Goal: Task Accomplishment & Management: Manage account settings

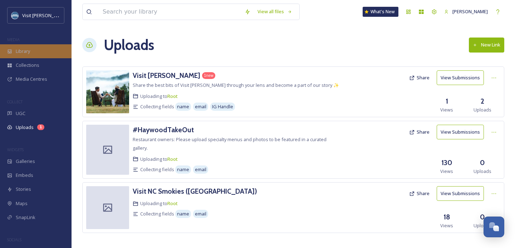
click at [41, 46] on div "Library" at bounding box center [36, 51] width 72 height 14
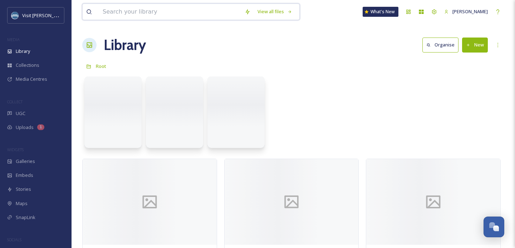
click at [148, 8] on input at bounding box center [170, 12] width 142 height 16
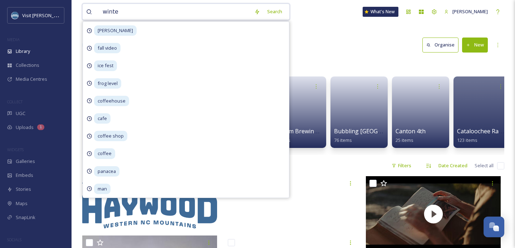
type input "winter"
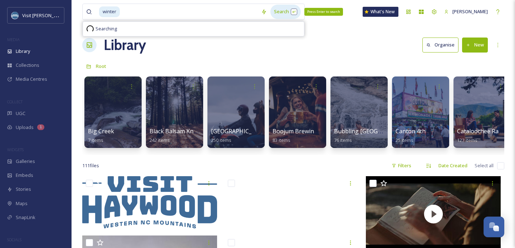
click at [286, 6] on div "Search Press Enter to search" at bounding box center [285, 12] width 30 height 14
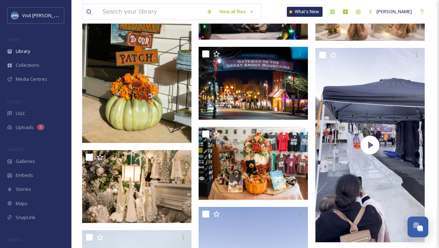
scroll to position [1385, 0]
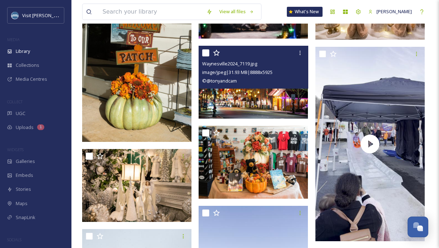
click at [247, 85] on div "Waynesville2024_7119.jpg image/jpeg | 31.93 MB | 8888 x 5925 © @tonyandcam" at bounding box center [253, 67] width 109 height 43
click at [248, 101] on img at bounding box center [253, 82] width 109 height 73
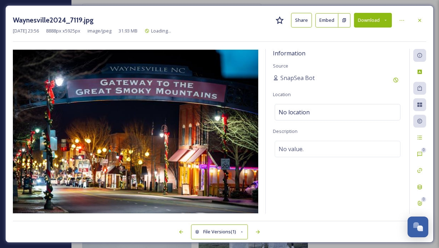
click at [372, 22] on button "Download" at bounding box center [373, 20] width 38 height 15
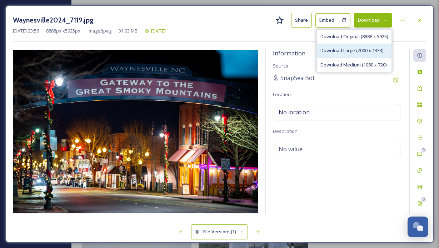
click at [365, 49] on span "Download Large (2000 x 1333)" at bounding box center [352, 50] width 63 height 7
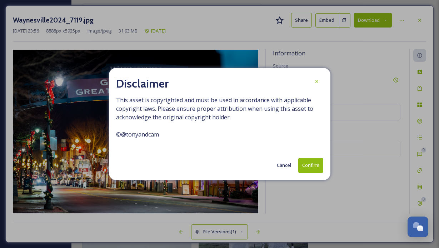
click at [314, 167] on button "Confirm" at bounding box center [311, 165] width 25 height 15
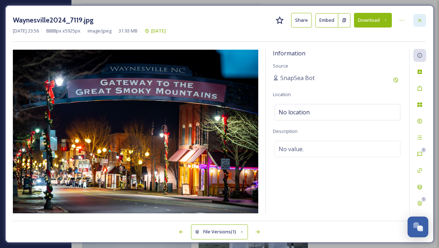
click at [415, 24] on div at bounding box center [420, 20] width 13 height 13
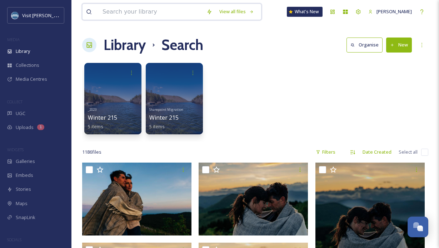
click at [152, 16] on input at bounding box center [151, 12] width 104 height 16
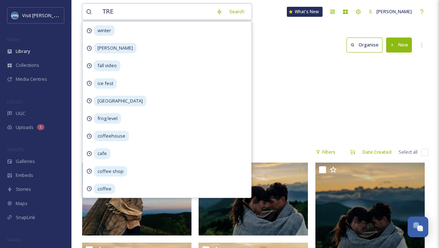
type input "TREE"
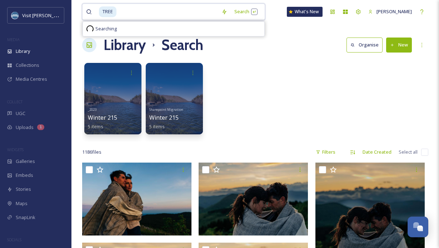
drag, startPoint x: 139, startPoint y: 12, endPoint x: 79, endPoint y: 11, distance: 59.7
type input "T"
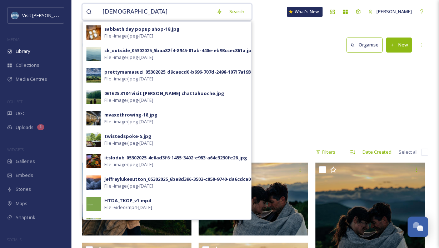
type input "christmas"
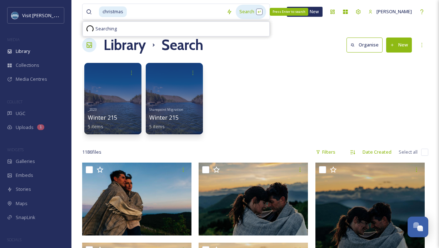
click at [248, 10] on div "Search Press Enter to search" at bounding box center [251, 12] width 30 height 14
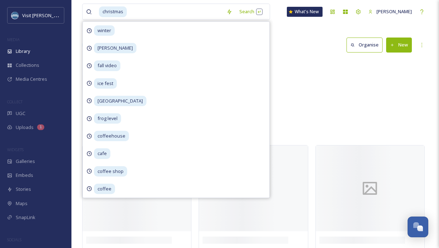
click at [337, 84] on div "Sharepoint Migration 2018 Waynesville Christmas Parade 0 items Sharepoint Migra…" at bounding box center [255, 100] width 346 height 82
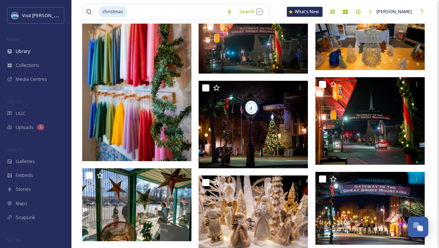
scroll to position [1181, 0]
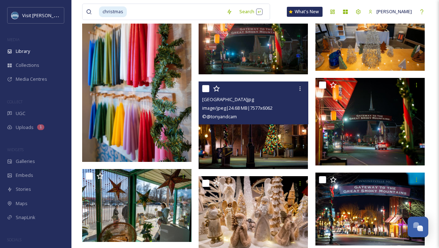
click at [281, 128] on img at bounding box center [253, 126] width 109 height 88
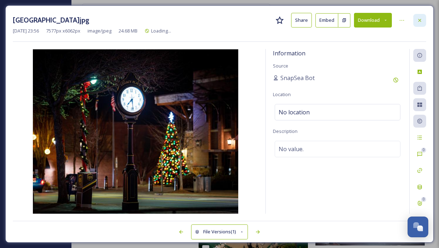
click at [422, 19] on icon at bounding box center [420, 21] width 6 height 6
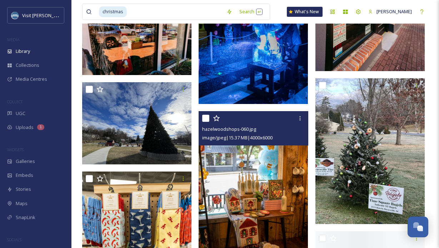
scroll to position [5087, 0]
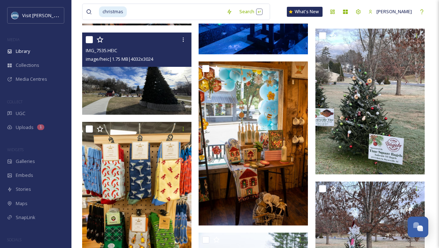
click at [155, 79] on img at bounding box center [136, 74] width 109 height 82
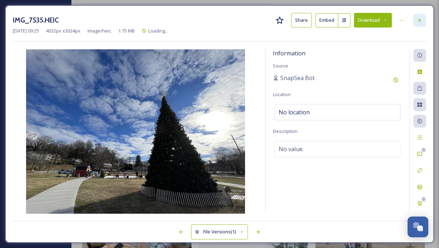
click at [421, 24] on div at bounding box center [420, 20] width 13 height 13
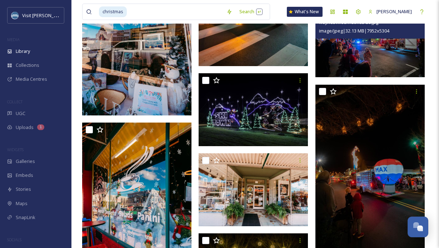
scroll to position [5840, 0]
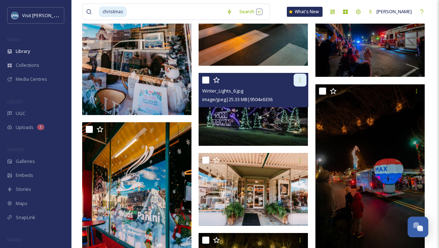
click at [300, 83] on div at bounding box center [300, 80] width 13 height 13
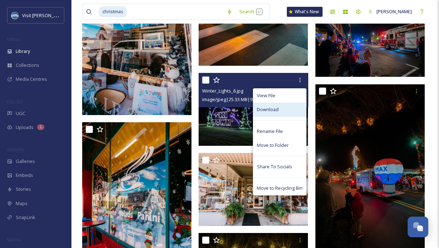
click at [276, 112] on span "Download" at bounding box center [268, 109] width 22 height 7
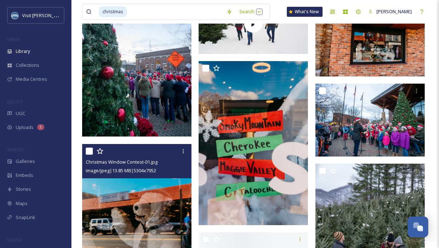
scroll to position [6816, 0]
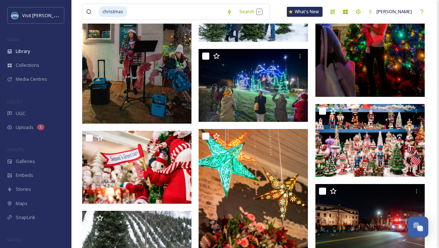
scroll to position [9098, 0]
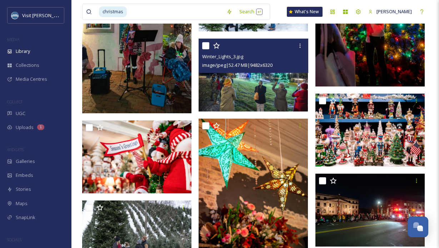
click at [266, 86] on img at bounding box center [253, 75] width 109 height 73
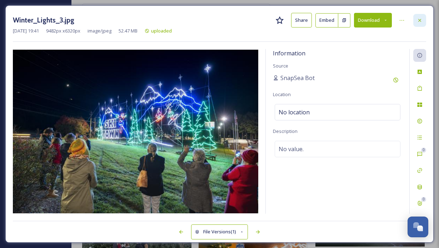
click at [421, 18] on icon at bounding box center [420, 21] width 6 height 6
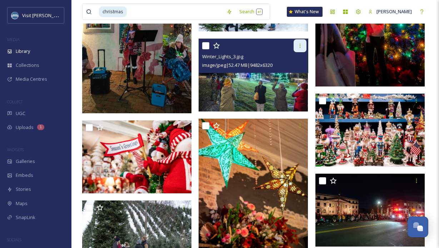
click at [302, 42] on div at bounding box center [300, 45] width 13 height 13
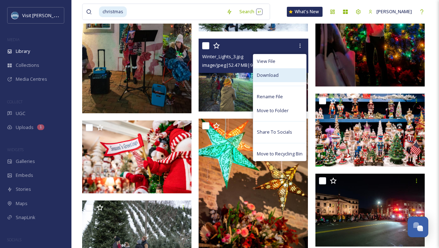
click at [288, 73] on div "Download" at bounding box center [280, 75] width 53 height 14
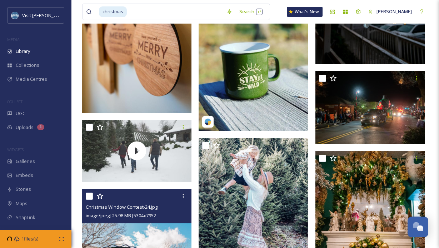
scroll to position [10711, 0]
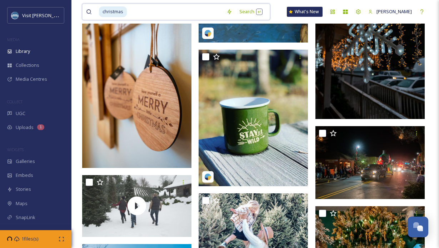
drag, startPoint x: 158, startPoint y: 13, endPoint x: 80, endPoint y: 12, distance: 78.0
type input "canton tree"
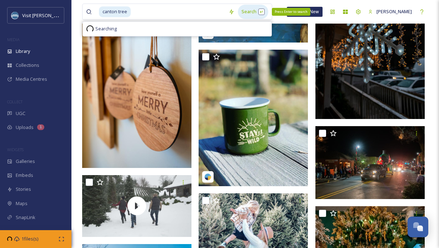
click at [245, 13] on div "Search Press Enter to search" at bounding box center [253, 12] width 30 height 14
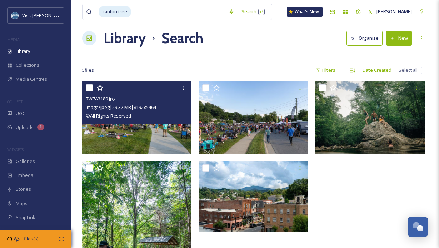
scroll to position [6, 0]
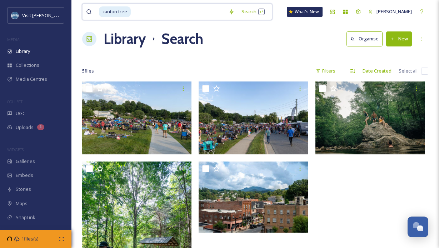
click at [145, 13] on input at bounding box center [179, 12] width 94 height 16
type input "c"
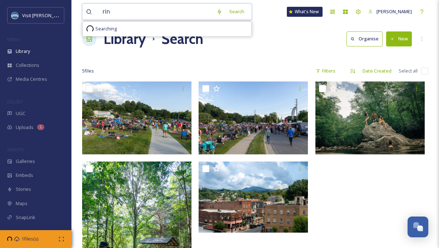
type input "rink"
click at [242, 11] on div "Search Press Enter to search" at bounding box center [245, 12] width 30 height 14
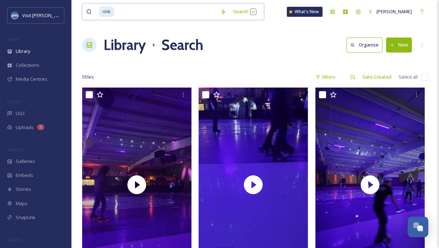
drag, startPoint x: 142, startPoint y: 14, endPoint x: 77, endPoint y: 3, distance: 65.9
click at [77, 3] on div "rink Search What's New [PERSON_NAME] Library Search Organise New Your Selection…" at bounding box center [256, 188] width 368 height 377
type input "r"
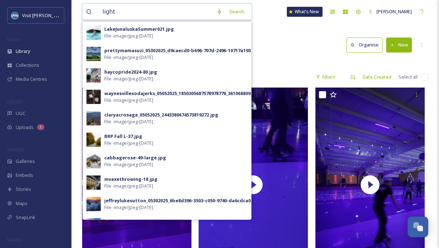
type input "lights"
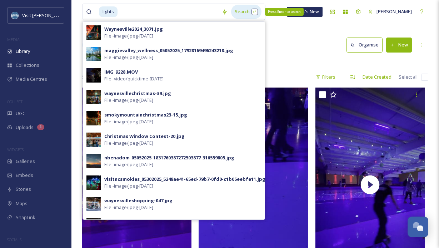
click at [235, 15] on div "Search Press Enter to search" at bounding box center [246, 12] width 30 height 14
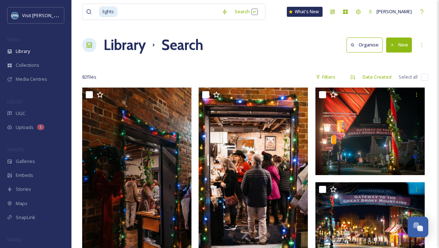
click at [267, 55] on div "Library Search Organise New" at bounding box center [255, 44] width 346 height 21
drag, startPoint x: 130, startPoint y: 16, endPoint x: 92, endPoint y: 13, distance: 38.7
click at [92, 13] on div "lights" at bounding box center [152, 12] width 132 height 16
type input "l"
type input "SNOW"
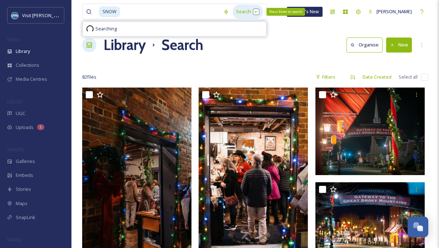
click at [233, 13] on div "Search Press Enter to search" at bounding box center [248, 12] width 30 height 14
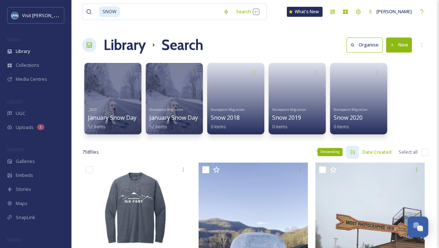
click at [350, 153] on icon at bounding box center [353, 152] width 6 height 6
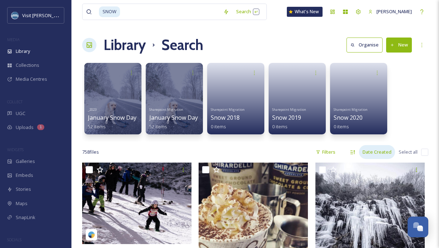
click at [379, 153] on div "Date Created" at bounding box center [377, 152] width 36 height 14
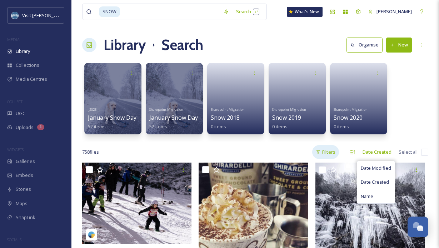
click at [315, 150] on div "Filters" at bounding box center [326, 152] width 27 height 14
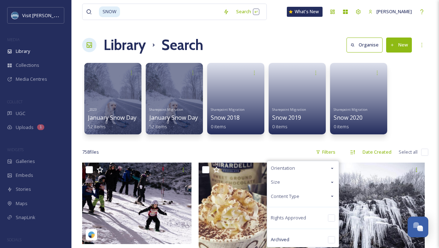
click at [298, 193] on span "Content Type" at bounding box center [285, 196] width 29 height 7
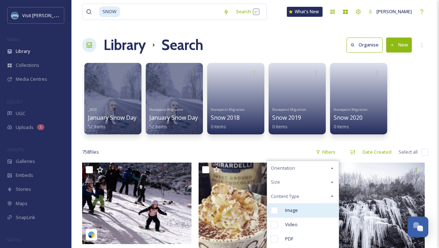
click at [286, 214] on div "Image" at bounding box center [303, 210] width 72 height 14
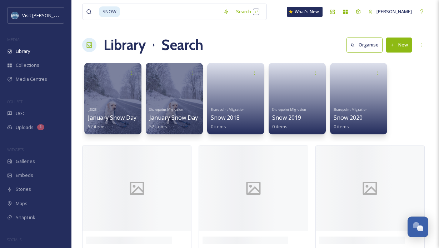
click at [407, 126] on div "_2023 January Snow Day 52 items Sharepoint Migration January Snow Day 52 items …" at bounding box center [255, 100] width 346 height 82
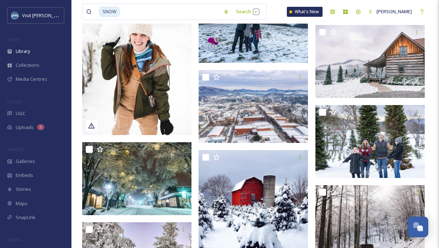
scroll to position [919, 0]
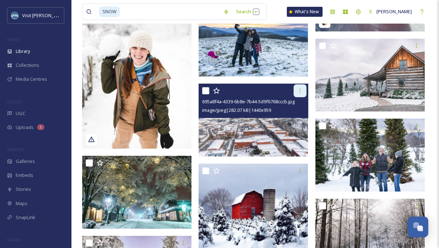
click at [299, 92] on icon at bounding box center [301, 91] width 6 height 6
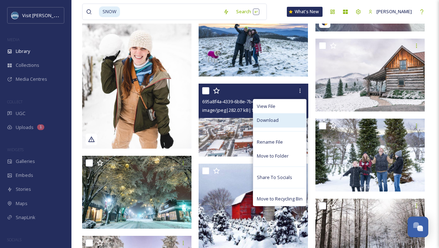
click at [288, 118] on div "Download" at bounding box center [280, 120] width 53 height 14
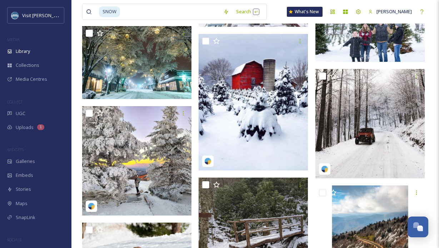
scroll to position [1051, 0]
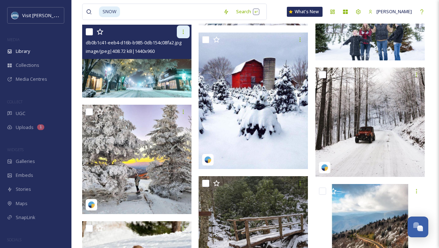
click at [183, 30] on icon at bounding box center [184, 32] width 6 height 6
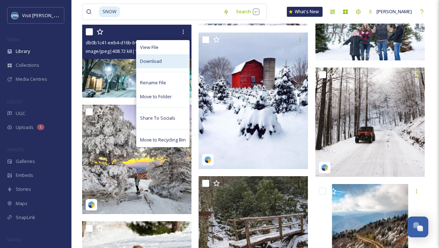
click at [169, 59] on div "Download" at bounding box center [163, 61] width 53 height 14
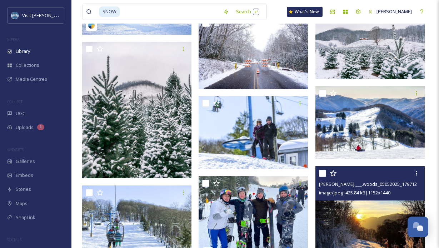
scroll to position [2224, 0]
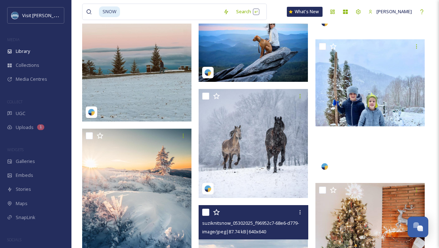
scroll to position [6105, 0]
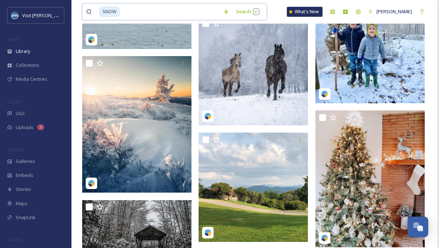
drag, startPoint x: 143, startPoint y: 10, endPoint x: 92, endPoint y: 8, distance: 51.2
click at [92, 9] on div "SNOW" at bounding box center [153, 12] width 134 height 16
type input "S"
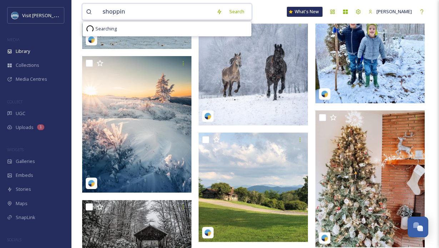
type input "shopping"
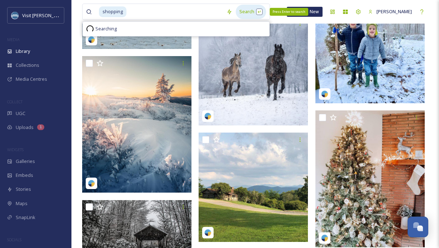
click at [242, 11] on div "Search Press Enter to search" at bounding box center [251, 12] width 30 height 14
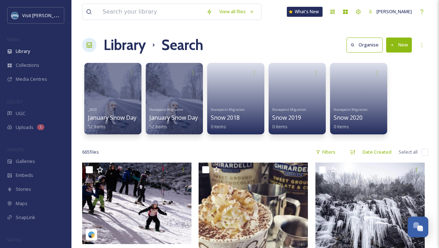
click at [403, 94] on div "_2023 January Snow Day 52 items Sharepoint Migration January Snow Day 52 items …" at bounding box center [255, 100] width 346 height 82
click at [169, 10] on input at bounding box center [151, 12] width 104 height 16
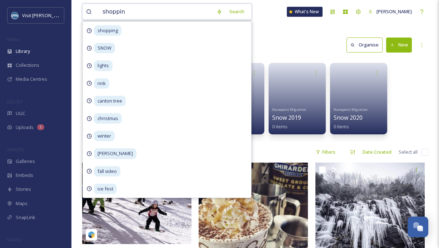
type input "shopping"
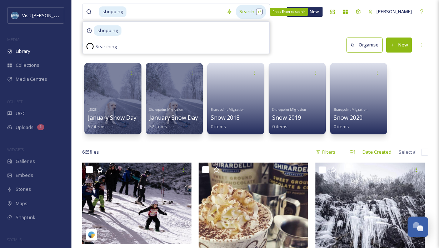
click at [244, 10] on div "Search Press Enter to search" at bounding box center [251, 12] width 30 height 14
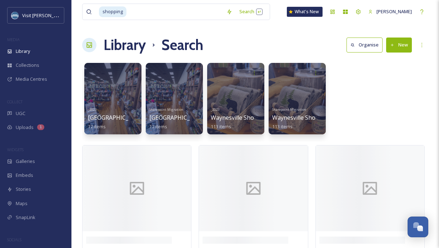
click at [396, 77] on div "_2023 [GEOGRAPHIC_DATA] - shopping 17 items Sharepoint Migration [GEOGRAPHIC_DA…" at bounding box center [255, 100] width 346 height 82
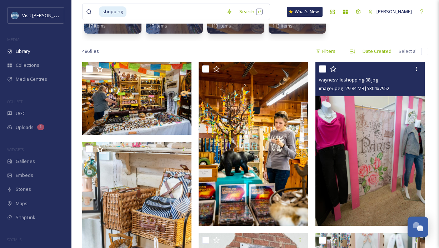
scroll to position [102, 0]
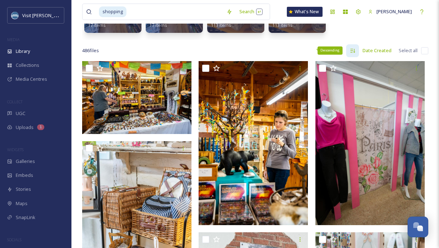
click at [353, 50] on icon at bounding box center [353, 51] width 5 height 4
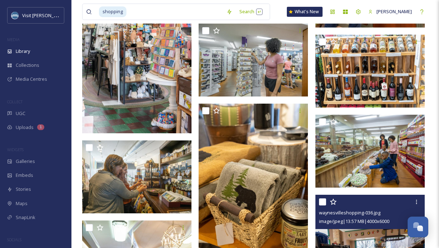
scroll to position [1829, 0]
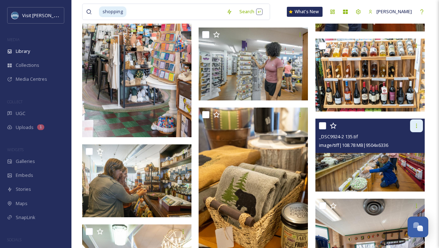
click at [415, 127] on icon at bounding box center [417, 126] width 6 height 6
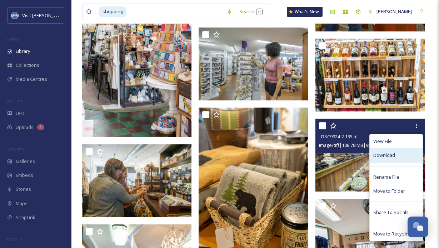
click at [385, 161] on div "Download" at bounding box center [396, 155] width 53 height 14
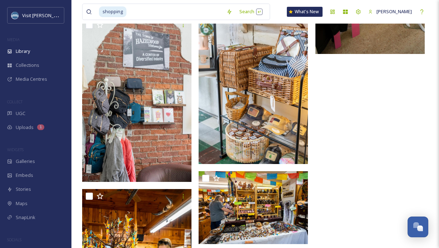
scroll to position [20810, 0]
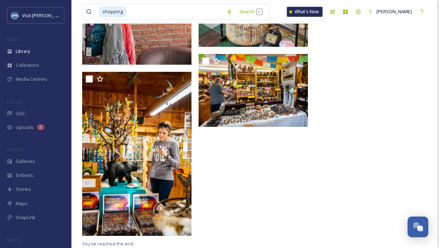
click at [30, 50] on span "Library" at bounding box center [23, 51] width 14 height 7
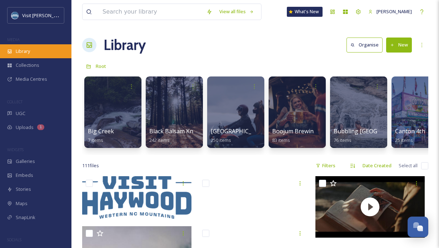
click at [27, 48] on span "Library" at bounding box center [23, 51] width 14 height 7
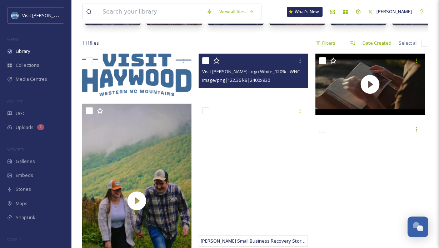
scroll to position [122, 0]
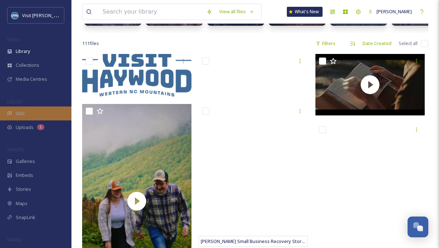
click at [21, 108] on div "UGC" at bounding box center [36, 114] width 72 height 14
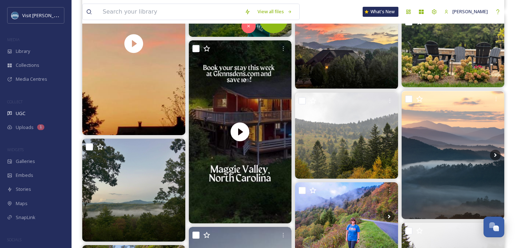
scroll to position [178, 0]
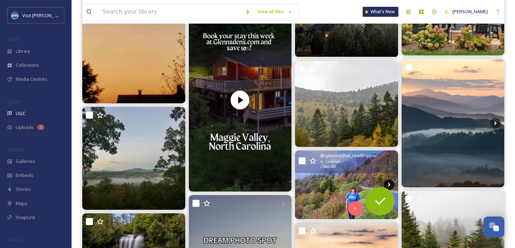
click at [388, 181] on icon at bounding box center [389, 185] width 11 height 11
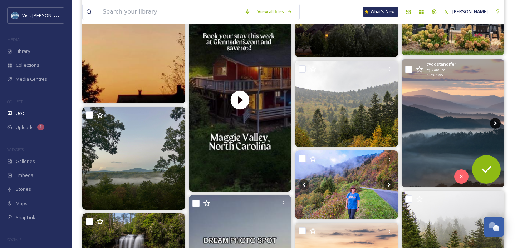
click at [439, 121] on icon at bounding box center [495, 123] width 11 height 11
click at [439, 119] on img at bounding box center [453, 123] width 103 height 128
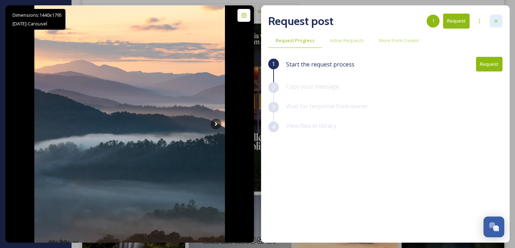
click at [439, 20] on div at bounding box center [496, 21] width 13 height 13
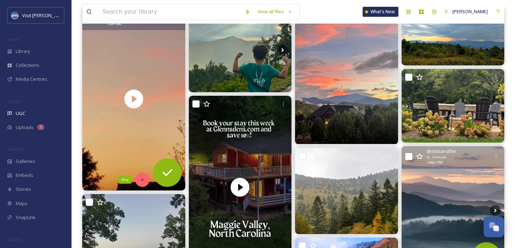
scroll to position [92, 0]
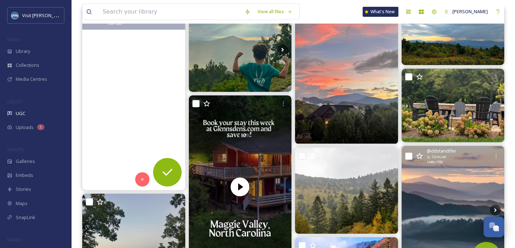
click at [135, 100] on video "I love Va. 🥰✨️🌻 #grottoesva #blueridgemoments" at bounding box center [133, 98] width 103 height 183
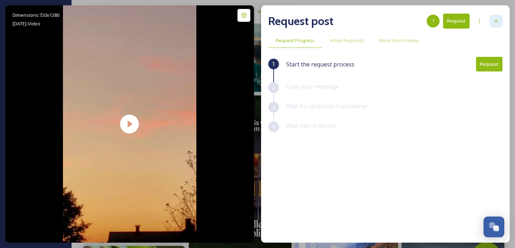
click at [439, 19] on icon at bounding box center [496, 21] width 6 height 6
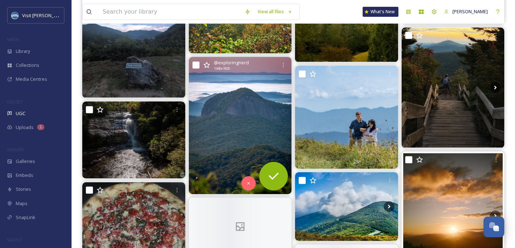
scroll to position [790, 0]
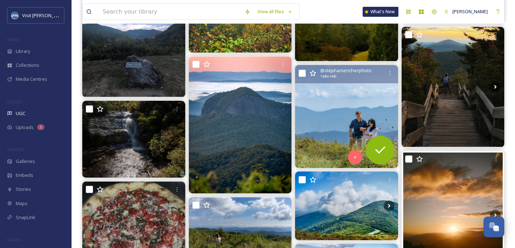
click at [345, 117] on img at bounding box center [346, 116] width 103 height 103
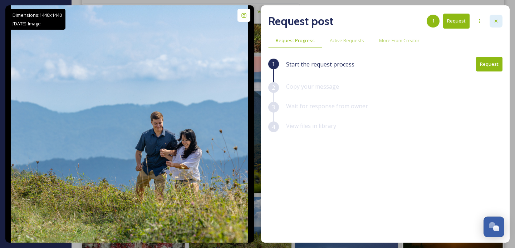
click at [439, 21] on icon at bounding box center [496, 21] width 6 height 6
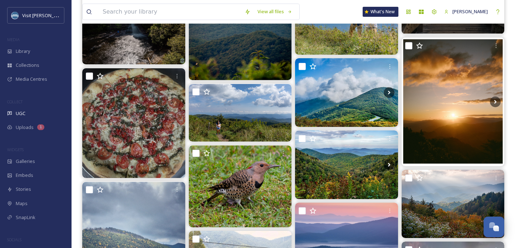
scroll to position [925, 0]
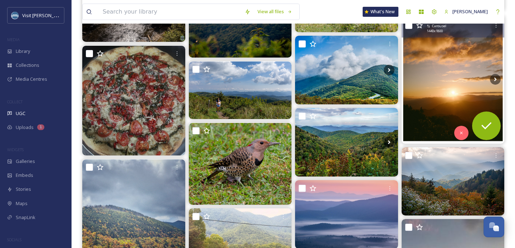
click at [439, 59] on img at bounding box center [453, 79] width 103 height 128
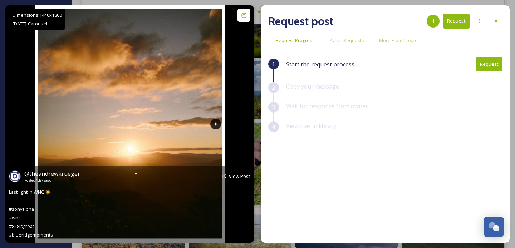
click at [216, 124] on icon at bounding box center [216, 124] width 3 height 4
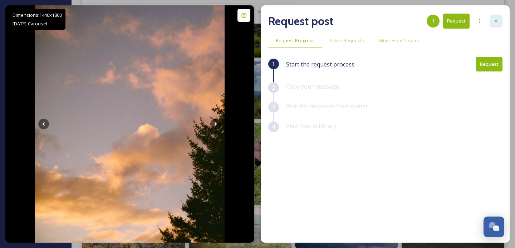
click at [439, 23] on icon at bounding box center [496, 21] width 6 height 6
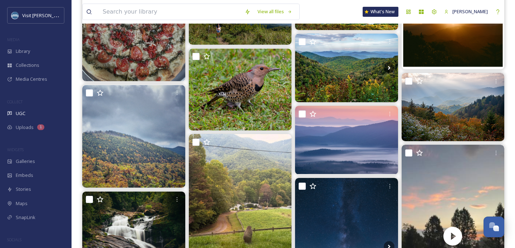
scroll to position [1001, 0]
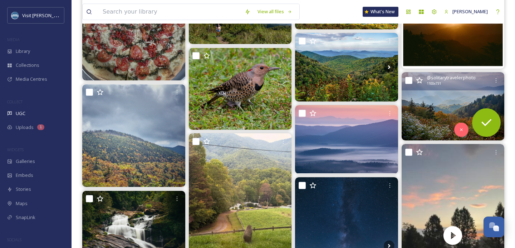
click at [439, 101] on img at bounding box center [453, 106] width 103 height 68
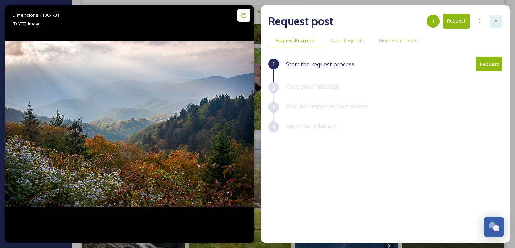
click at [439, 21] on icon at bounding box center [496, 21] width 3 height 3
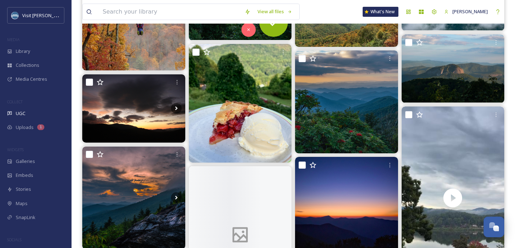
scroll to position [2141, 0]
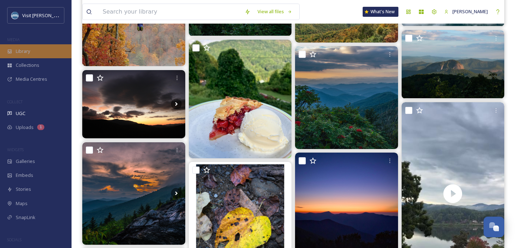
click at [32, 45] on div "Library" at bounding box center [36, 51] width 72 height 14
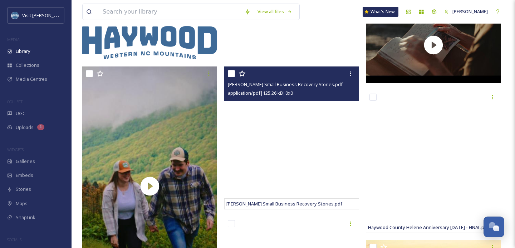
scroll to position [206, 0]
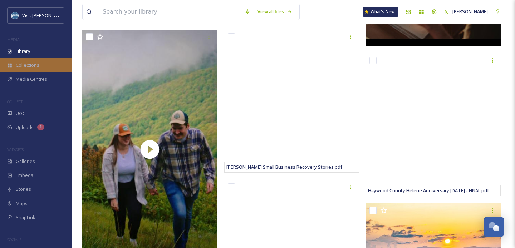
click at [25, 66] on span "Collections" at bounding box center [28, 65] width 24 height 7
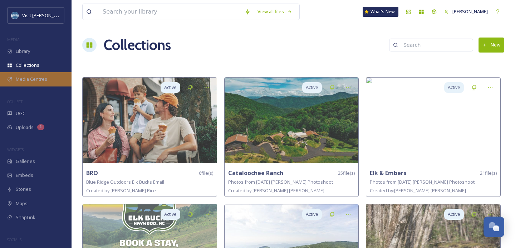
click at [26, 77] on span "Media Centres" at bounding box center [31, 79] width 31 height 7
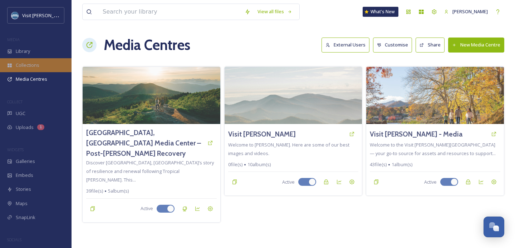
click at [24, 67] on span "Collections" at bounding box center [28, 65] width 24 height 7
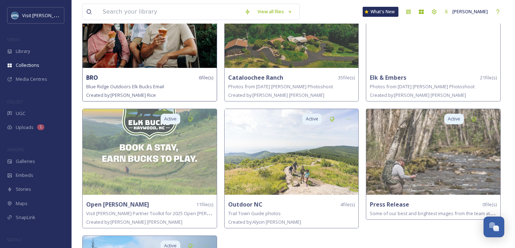
scroll to position [122, 0]
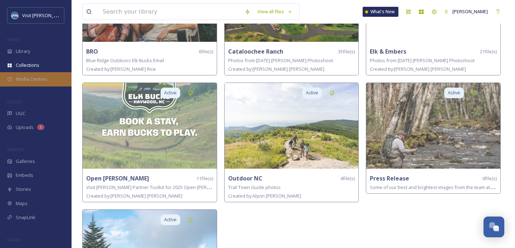
click at [28, 80] on span "Media Centres" at bounding box center [31, 79] width 31 height 7
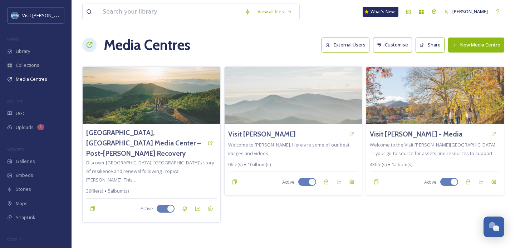
click at [439, 44] on button "New Media Centre" at bounding box center [476, 45] width 56 height 15
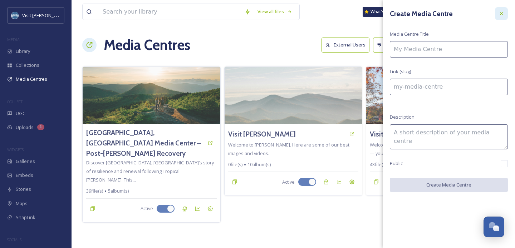
click at [439, 16] on div at bounding box center [501, 13] width 13 height 13
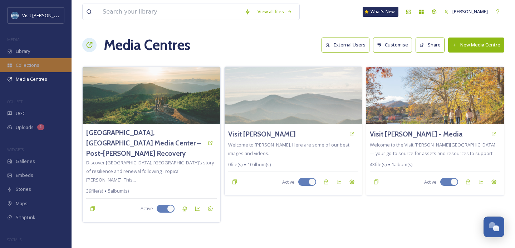
click at [36, 63] on span "Collections" at bounding box center [28, 65] width 24 height 7
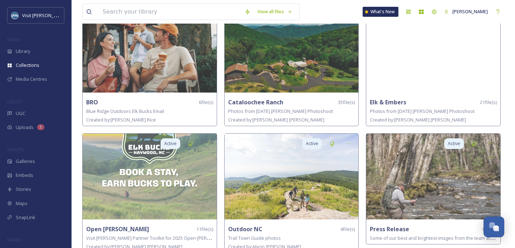
scroll to position [73, 0]
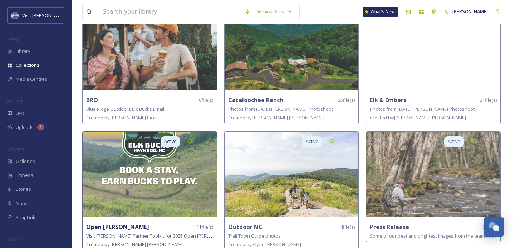
click at [149, 196] on img at bounding box center [150, 175] width 134 height 86
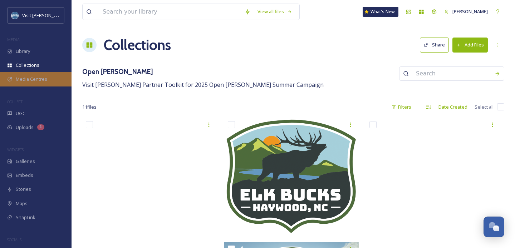
click at [34, 77] on span "Media Centres" at bounding box center [31, 79] width 31 height 7
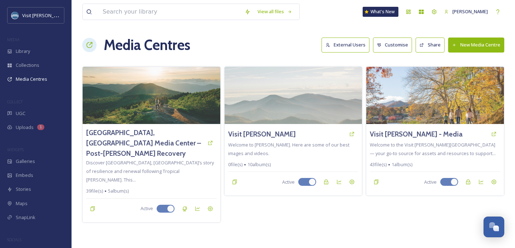
click at [439, 46] on button "New Media Centre" at bounding box center [476, 45] width 56 height 15
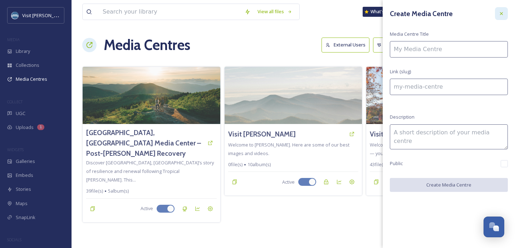
click at [439, 14] on icon at bounding box center [501, 14] width 6 height 6
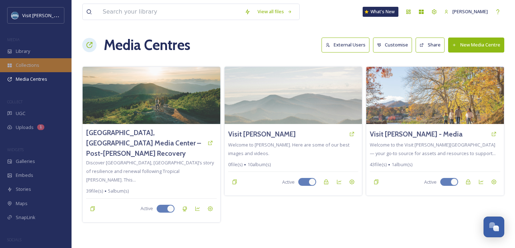
click at [26, 65] on span "Collections" at bounding box center [28, 65] width 24 height 7
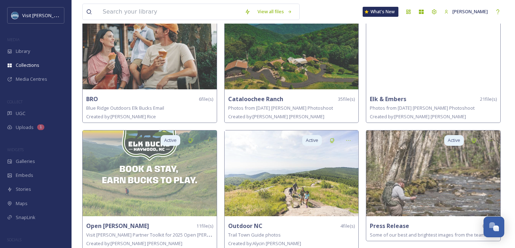
scroll to position [74, 0]
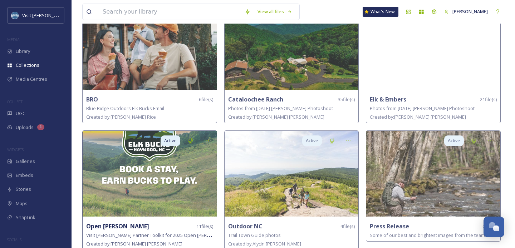
click at [184, 165] on img at bounding box center [150, 174] width 134 height 86
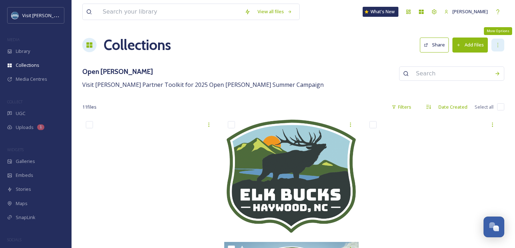
click at [439, 47] on icon at bounding box center [498, 45] width 6 height 6
click at [439, 46] on icon at bounding box center [498, 45] width 6 height 6
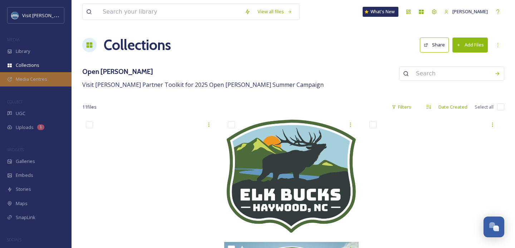
click at [40, 79] on span "Media Centres" at bounding box center [31, 79] width 31 height 7
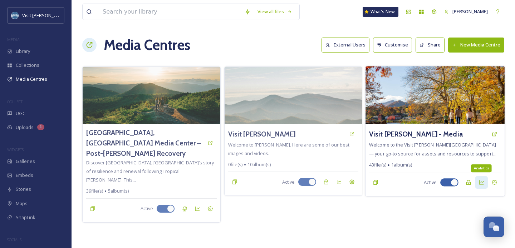
click at [439, 183] on icon at bounding box center [481, 183] width 5 height 4
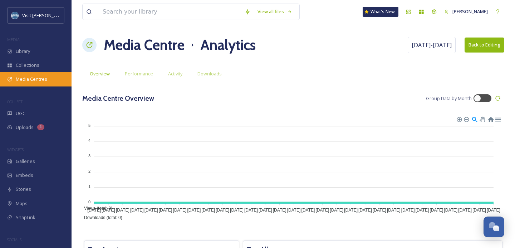
click at [38, 75] on div "Media Centres" at bounding box center [36, 79] width 72 height 14
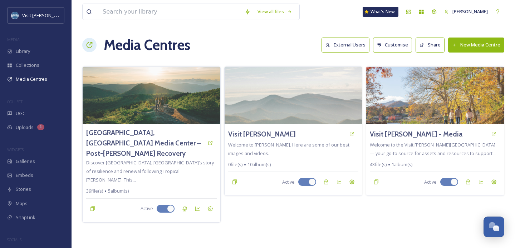
click at [231, 48] on div "Media Centres External Users Customise Share New Media Centre" at bounding box center [293, 44] width 422 height 21
click at [439, 45] on button "New Media Centre" at bounding box center [476, 45] width 56 height 15
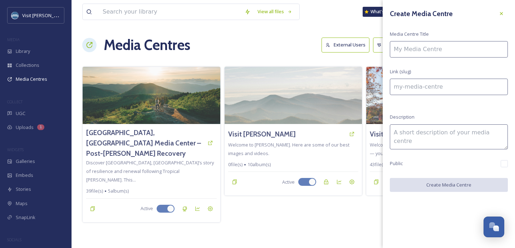
click at [426, 48] on input at bounding box center [449, 49] width 118 height 16
type input "G"
type input "g"
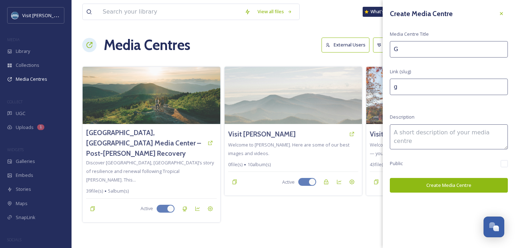
type input "Gi"
type input "gi"
type input "Gif"
type input "gif"
type input "Gift"
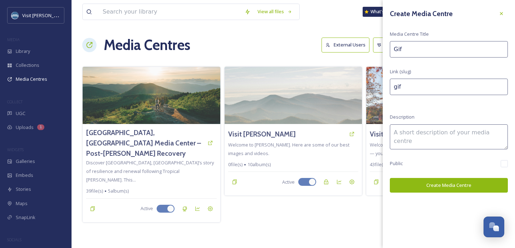
type input "gift"
type input "Gift"
type input "gift-"
type input "Gift o"
type input "gift-o"
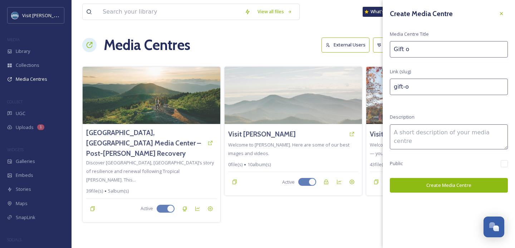
type input "Gift of"
type input "gift-of"
type input "Gift of"
type input "gift-of-"
type input "Gift of H"
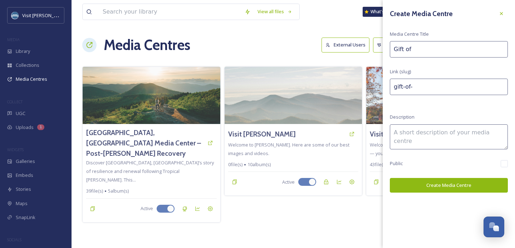
type input "gift-of-h"
type input "Gift of Ha"
type input "gift-of-ha"
type input "Gift of Hay"
type input "gift-of-hay"
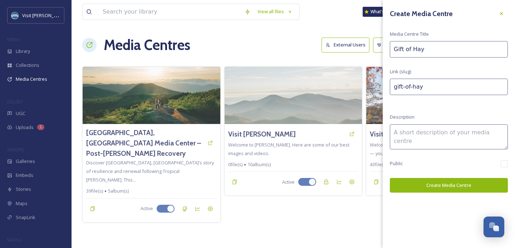
type input "Gift of Hayw"
type input "gift-of-hayw"
type input "Gift of Haywo"
type input "gift-of-haywo"
type input "Gift of Haywoo"
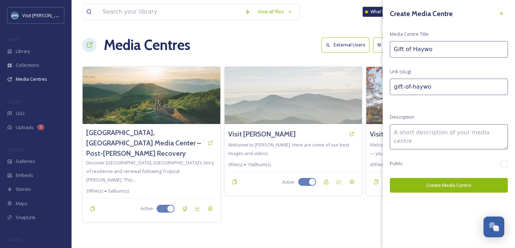
type input "gift-of-haywoo"
type input "Gift of Haywood"
type input "gift-of-haywood"
type input "Gift of Haywood"
type input "gift-of-haywood-"
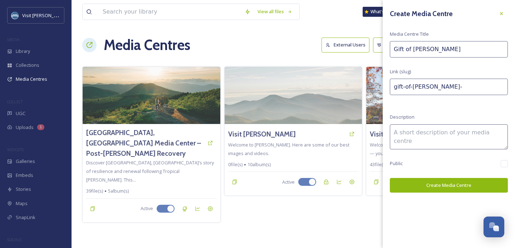
type input "Gift of Haywood 2"
type input "gift-of-haywood-2"
type input "Gift of Haywood 20"
type input "gift-of-haywood-20"
type input "Gift of Haywood 202"
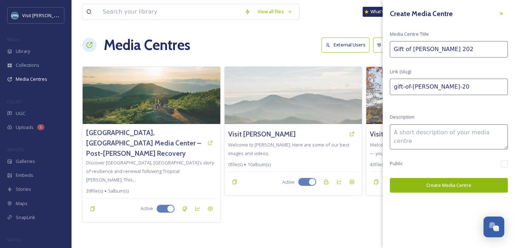
type input "gift-of-haywood-202"
type input "Gift of Haywood 2025"
type input "gift-of-haywood-2025"
type input "Gift of Haywood 2025"
type input "gift-of-haywood-2025-"
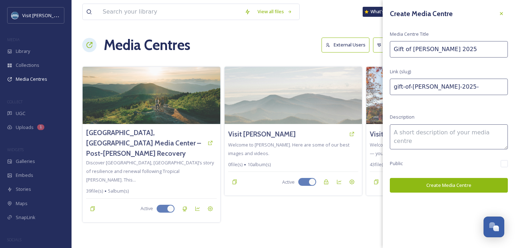
type input "Gift of Haywood 2025 T"
type input "gift-of-haywood-2025-t"
type input "Gift of Haywood 2025 To"
type input "gift-of-haywood-2025-to"
type input "Gift of Haywood 2025 Too"
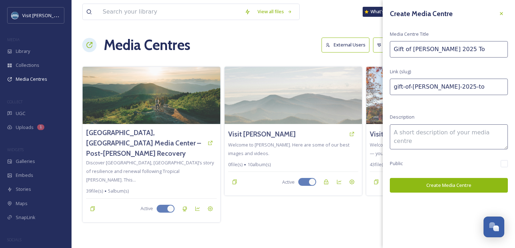
type input "gift-of-haywood-2025-too"
type input "Gift of Haywood 2025 Tool"
type input "gift-of-haywood-2025-tool"
type input "Gift of Haywood 2025 Toolk"
type input "gift-of-haywood-2025-toolk"
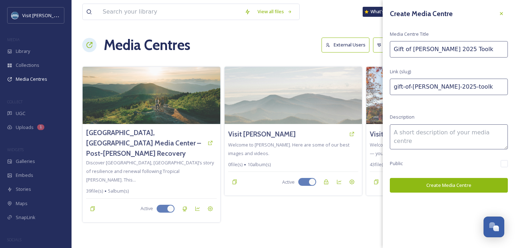
type input "Gift of Haywood 2025 Toolki"
type input "gift-of-haywood-2025-toolki"
type input "Gift of Haywood 2025 Toolkit"
type input "gift-of-haywood-2025-toolkit"
type input "Gift of Haywood 2025 Toolkit"
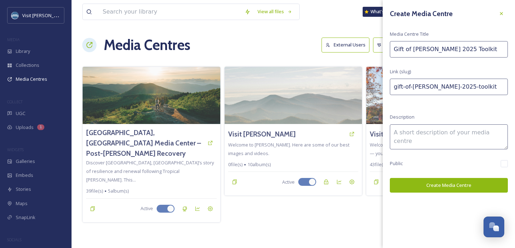
click at [439, 161] on input "checkbox" at bounding box center [504, 163] width 7 height 7
click at [439, 162] on input "checkbox" at bounding box center [504, 163] width 7 height 7
checkbox input "false"
click at [439, 184] on button "Create Media Centre" at bounding box center [449, 185] width 118 height 15
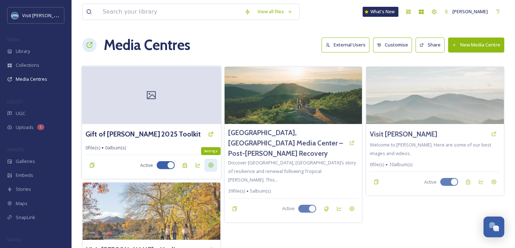
click at [210, 168] on div "Settings" at bounding box center [210, 165] width 13 height 13
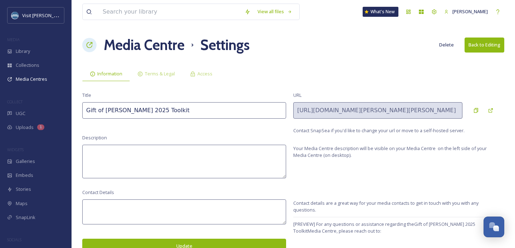
scroll to position [4, 0]
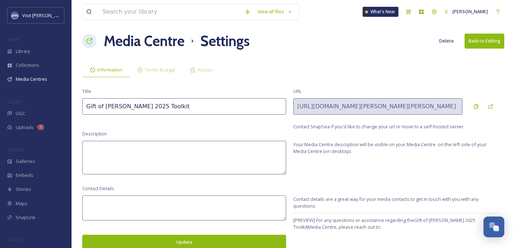
click at [141, 149] on textarea at bounding box center [184, 158] width 204 height 34
click at [186, 154] on textarea at bounding box center [184, 158] width 204 height 34
click at [166, 68] on span "Terms & Legal" at bounding box center [160, 70] width 30 height 7
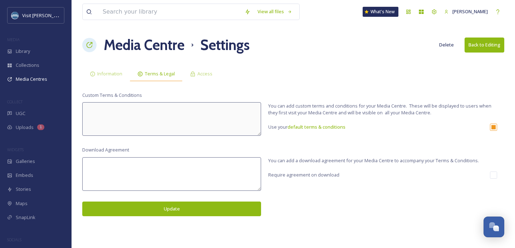
scroll to position [0, 0]
click at [203, 68] on div "Access" at bounding box center [201, 74] width 38 height 15
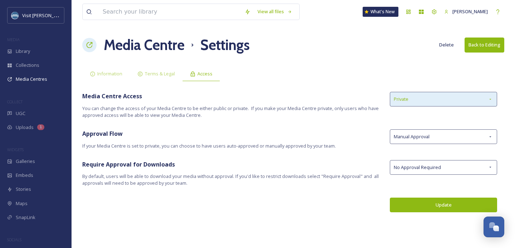
click at [411, 100] on div "Private" at bounding box center [443, 99] width 107 height 15
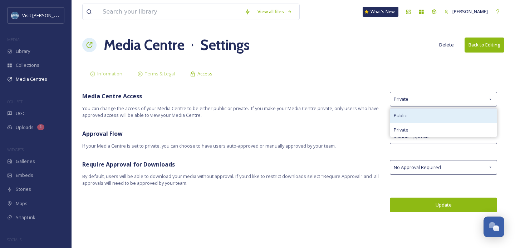
click at [405, 119] on div "Public" at bounding box center [443, 116] width 107 height 14
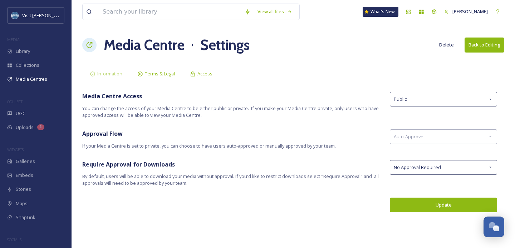
click at [148, 70] on span "Terms & Legal" at bounding box center [160, 73] width 30 height 7
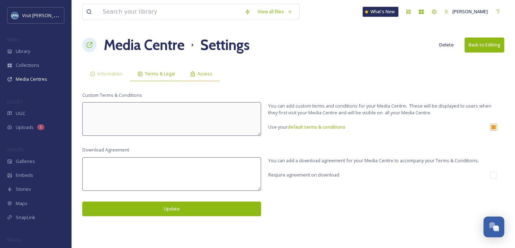
click at [200, 71] on span "Access" at bounding box center [204, 73] width 15 height 7
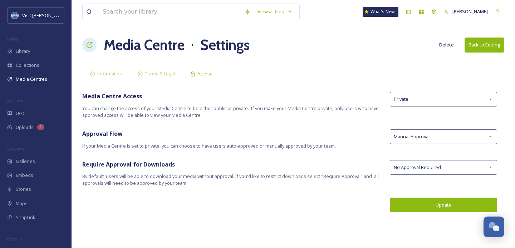
click at [409, 205] on button "Update" at bounding box center [443, 205] width 107 height 15
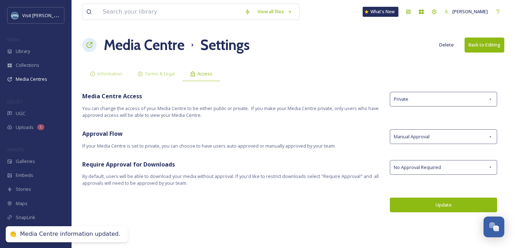
click at [421, 107] on div "Media Centre Access You can change the access of your Media Centre to be either…" at bounding box center [293, 105] width 422 height 27
click at [421, 100] on div "Private" at bounding box center [443, 99] width 107 height 15
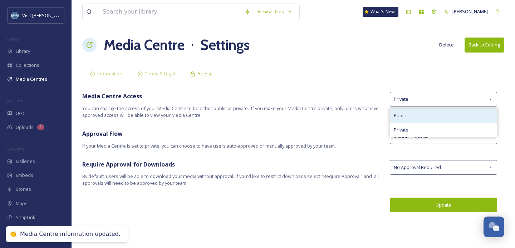
click at [409, 115] on div "Public" at bounding box center [443, 116] width 107 height 14
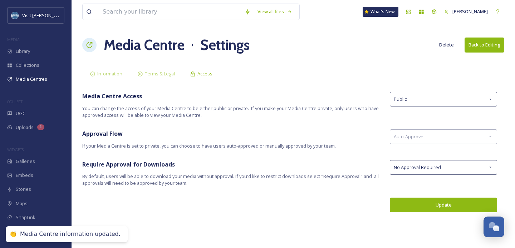
click at [410, 199] on button "Update" at bounding box center [443, 205] width 107 height 15
click at [104, 70] on span "Information" at bounding box center [109, 73] width 25 height 7
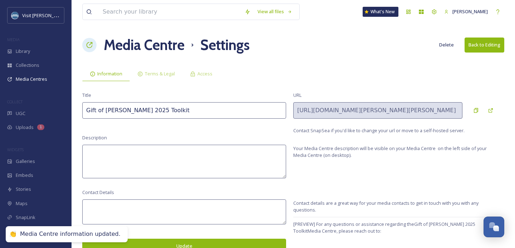
scroll to position [4, 0]
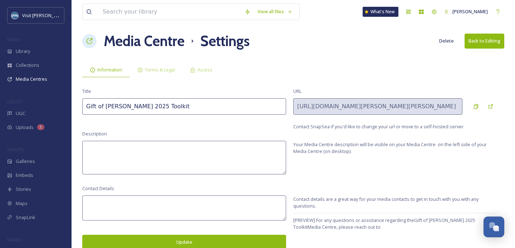
click at [193, 142] on textarea at bounding box center [184, 158] width 204 height 34
paste textarea "We’re excited to share the Gift of Haywood Toolkit, designed to make it easy fo…"
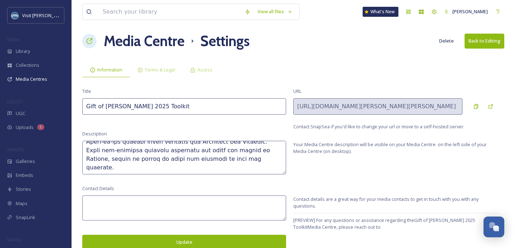
scroll to position [40, 0]
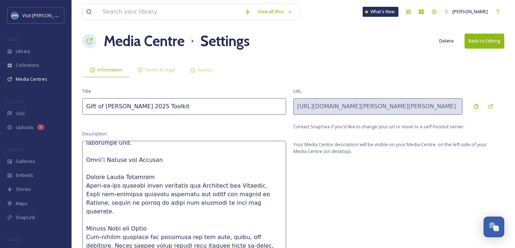
drag, startPoint x: 284, startPoint y: 172, endPoint x: 285, endPoint y: 269, distance: 97.3
click at [285, 248] on html "Visit Haywood MEDIA Library Collections Media Centres COLLECT UGC Uploads 1 WID…" at bounding box center [257, 171] width 515 height 351
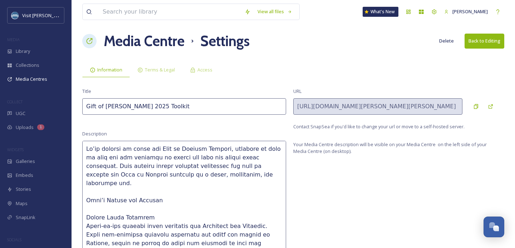
drag, startPoint x: 154, startPoint y: 196, endPoint x: 77, endPoint y: 179, distance: 79.9
click at [77, 180] on div "View all files What's New Amie Newsome Media Centre Settings Delete Back to Edi…" at bounding box center [293, 171] width 443 height 350
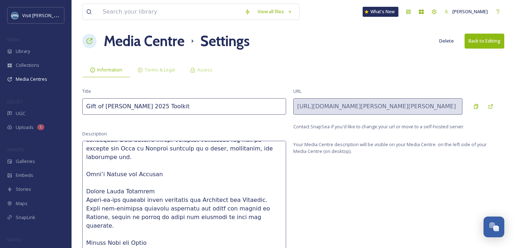
scroll to position [26, 0]
click at [158, 172] on textarea at bounding box center [184, 206] width 204 height 131
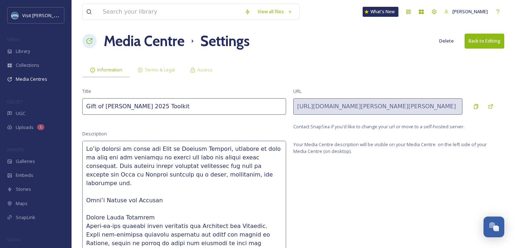
click at [228, 173] on textarea at bounding box center [184, 206] width 204 height 131
drag, startPoint x: 108, startPoint y: 157, endPoint x: 117, endPoint y: 157, distance: 8.6
click at [117, 157] on textarea at bounding box center [184, 206] width 204 height 131
click at [194, 169] on textarea at bounding box center [184, 206] width 204 height 131
click at [245, 168] on textarea at bounding box center [184, 206] width 204 height 131
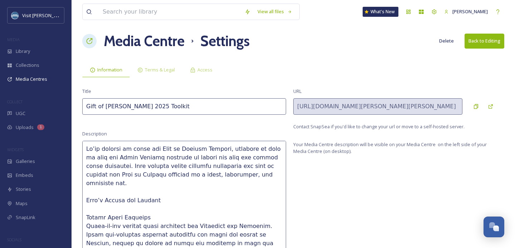
click at [269, 170] on textarea at bounding box center [184, 206] width 204 height 131
click at [187, 168] on textarea at bounding box center [184, 206] width 204 height 131
click at [271, 174] on textarea at bounding box center [184, 206] width 204 height 131
drag, startPoint x: 271, startPoint y: 174, endPoint x: 116, endPoint y: 167, distance: 155.4
click at [116, 167] on textarea at bounding box center [184, 206] width 204 height 131
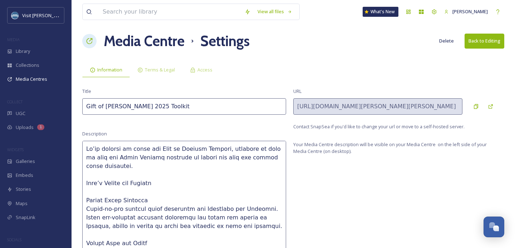
click at [165, 184] on textarea at bounding box center [184, 206] width 204 height 131
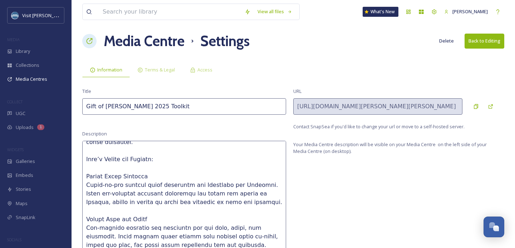
scroll to position [24, 0]
click at [150, 176] on textarea at bounding box center [184, 206] width 204 height 131
click at [88, 186] on textarea at bounding box center [184, 206] width 204 height 131
click at [144, 178] on textarea at bounding box center [184, 206] width 204 height 131
click at [149, 178] on textarea at bounding box center [184, 206] width 204 height 131
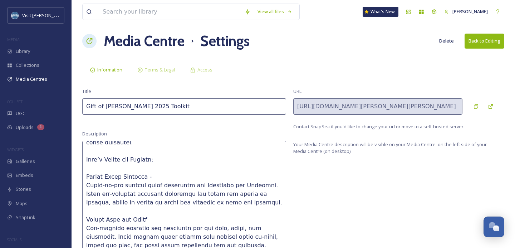
click at [84, 184] on textarea at bounding box center [184, 206] width 204 height 131
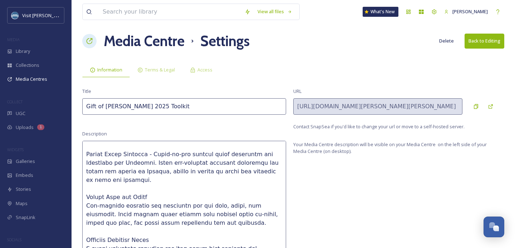
scroll to position [75, 0]
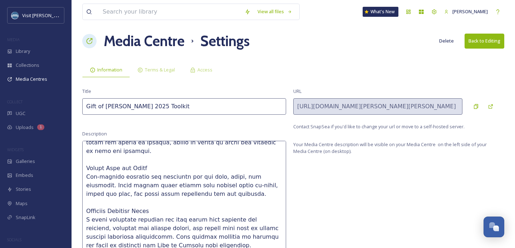
click at [159, 161] on textarea at bounding box center [184, 206] width 204 height 131
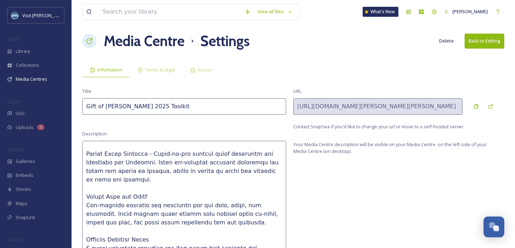
scroll to position [45, 0]
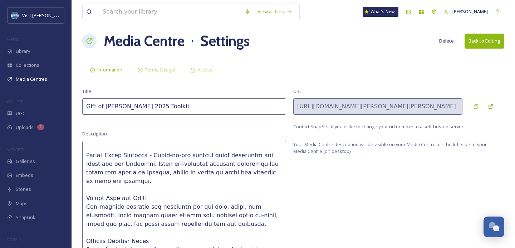
drag, startPoint x: 126, startPoint y: 163, endPoint x: 282, endPoint y: 169, distance: 156.0
click at [282, 169] on textarea at bounding box center [184, 206] width 204 height 131
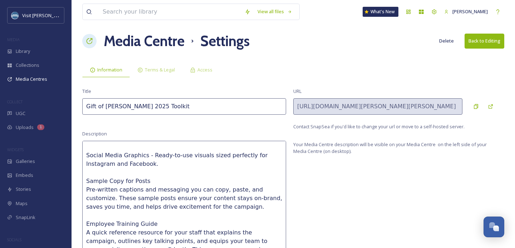
drag, startPoint x: 244, startPoint y: 154, endPoint x: 221, endPoint y: 156, distance: 22.9
click at [221, 156] on textarea "We’re excited to share the Gift of Haywood Toolkit, designed to make it easy fo…" at bounding box center [184, 206] width 204 height 131
click at [198, 161] on textarea "We’re excited to share the Gift of Haywood Toolkit, designed to make it easy fo…" at bounding box center [184, 206] width 204 height 131
click at [164, 180] on textarea "We’re excited to share the Gift of Haywood Toolkit, designed to make it easy fo…" at bounding box center [184, 206] width 204 height 131
click at [87, 189] on textarea "We’re excited to share the Gift of Haywood Toolkit, designed to make it easy fo…" at bounding box center [184, 206] width 204 height 131
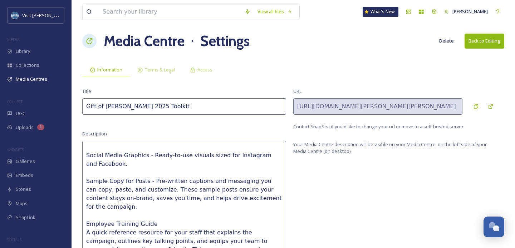
drag, startPoint x: 144, startPoint y: 189, endPoint x: 271, endPoint y: 197, distance: 126.5
click at [271, 197] on textarea "We’re excited to share the Gift of Haywood Toolkit, designed to make it easy fo…" at bounding box center [184, 206] width 204 height 131
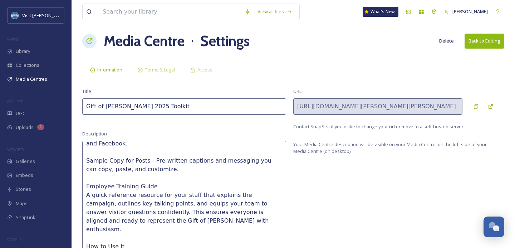
scroll to position [67, 0]
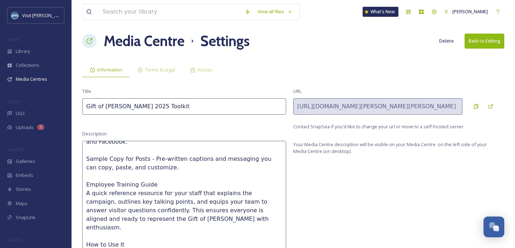
click at [159, 181] on textarea "We’re excited to share the Gift of Haywood Toolkit, designed to make it easy fo…" at bounding box center [184, 206] width 204 height 131
click at [85, 193] on textarea "We’re excited to share the Gift of Haywood Toolkit, designed to make it easy fo…" at bounding box center [184, 206] width 204 height 131
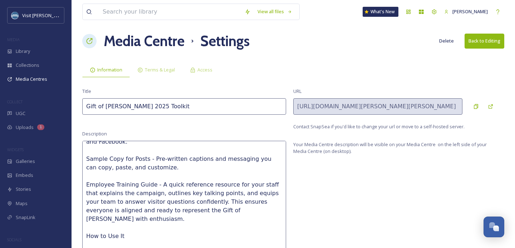
click at [163, 193] on textarea "We’re excited to share the Gift of Haywood Toolkit, designed to make it easy fo…" at bounding box center [184, 206] width 204 height 131
click at [187, 193] on textarea "We’re excited to share the Gift of Haywood Toolkit, designed to make it easy fo…" at bounding box center [184, 206] width 204 height 131
click at [179, 192] on textarea "We’re excited to share the Gift of Haywood Toolkit, designed to make it easy fo…" at bounding box center [184, 206] width 204 height 131
drag, startPoint x: 216, startPoint y: 201, endPoint x: 277, endPoint y: 206, distance: 61.4
click at [277, 206] on textarea "We’re excited to share the Gift of Haywood Toolkit, designed to make it easy fo…" at bounding box center [184, 206] width 204 height 131
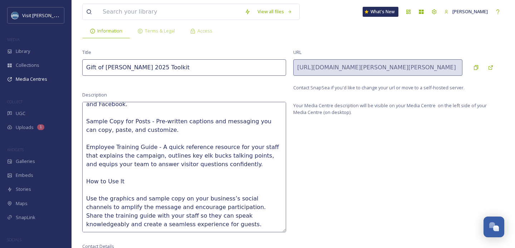
scroll to position [48, 0]
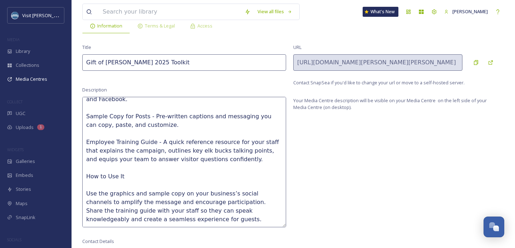
click at [151, 177] on textarea "We’re excited to share the Gift of Haywood Toolkit, designed to make it easy fo…" at bounding box center [184, 162] width 204 height 131
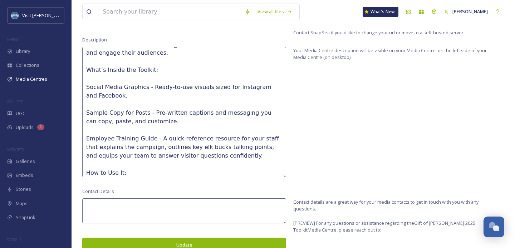
scroll to position [66, 0]
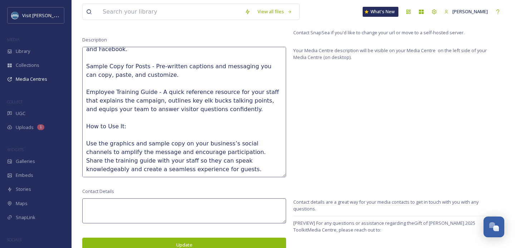
drag, startPoint x: 157, startPoint y: 174, endPoint x: 79, endPoint y: 124, distance: 92.7
click at [79, 124] on div "View all files What's New Amie Newsome Media Centre Settings Delete Back to Edi…" at bounding box center [293, 77] width 443 height 350
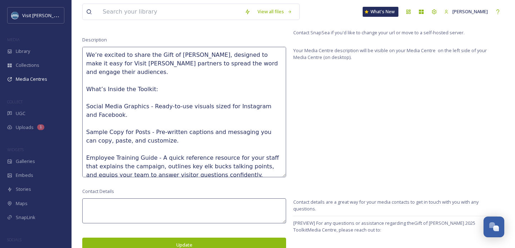
scroll to position [101, 0]
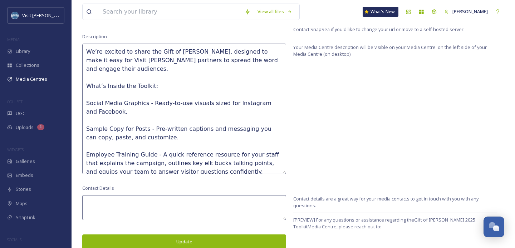
type textarea "We’re excited to share the Gift of Haywood Toolkit, designed to make it easy fo…"
click at [145, 202] on textarea at bounding box center [184, 207] width 204 height 25
click at [144, 241] on button "Update" at bounding box center [184, 242] width 204 height 15
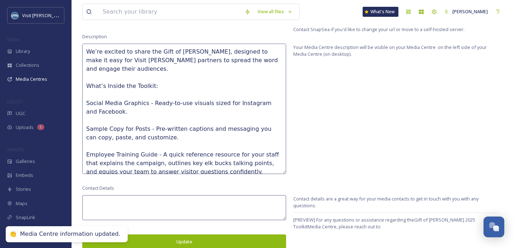
scroll to position [0, 0]
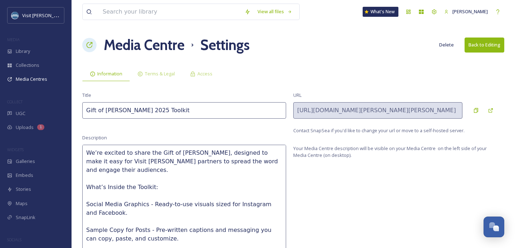
click at [439, 47] on button "Back to Editing" at bounding box center [484, 45] width 40 height 15
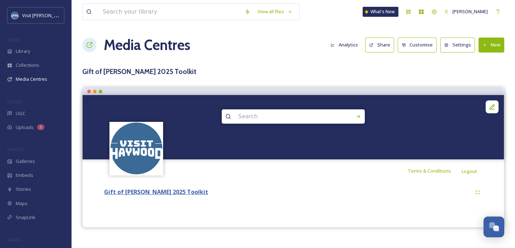
click at [169, 194] on strong "Gift of Haywood 2025 Toolkit" at bounding box center [156, 192] width 104 height 8
click at [439, 46] on button "New" at bounding box center [491, 45] width 26 height 15
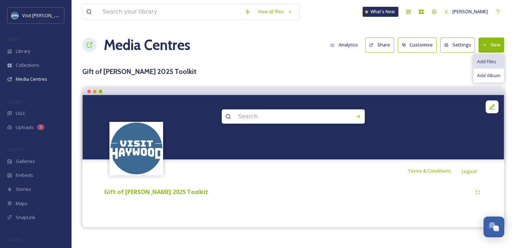
click at [439, 58] on span "Add Files" at bounding box center [486, 61] width 19 height 7
click at [439, 61] on span "Add Files" at bounding box center [486, 61] width 19 height 7
click at [439, 75] on span "Add Album" at bounding box center [488, 75] width 23 height 7
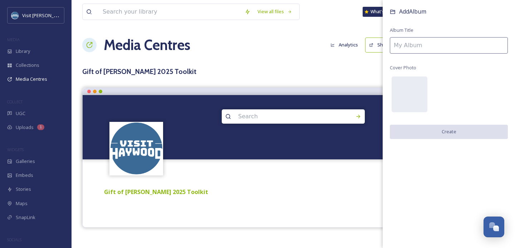
click at [436, 44] on input at bounding box center [449, 45] width 118 height 16
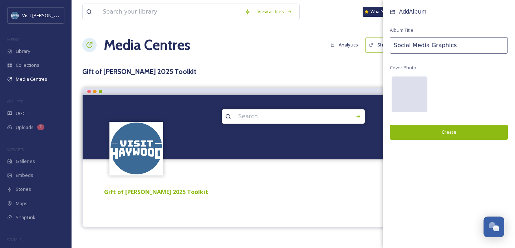
type input "Social Media Graphics"
click at [411, 95] on div at bounding box center [410, 95] width 36 height 36
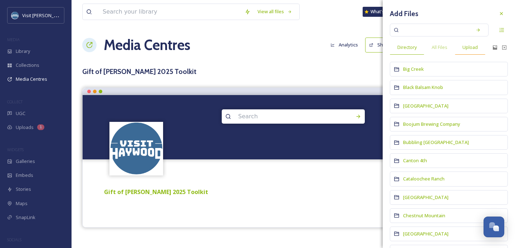
click at [439, 48] on span "Upload" at bounding box center [469, 47] width 15 height 7
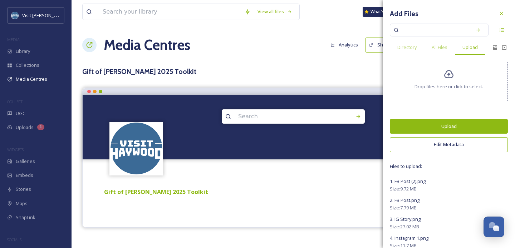
click at [439, 124] on button "Upload" at bounding box center [449, 126] width 118 height 15
